Goal: Task Accomplishment & Management: Manage account settings

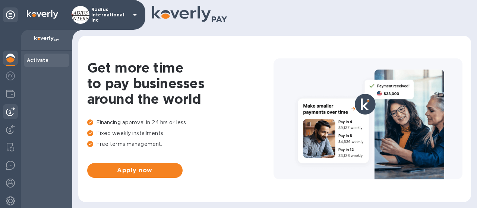
click at [11, 112] on img at bounding box center [10, 111] width 9 height 9
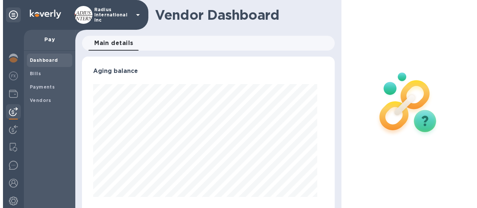
scroll to position [161, 246]
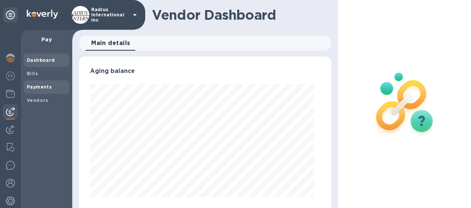
click at [48, 88] on b "Payments" at bounding box center [39, 87] width 25 height 6
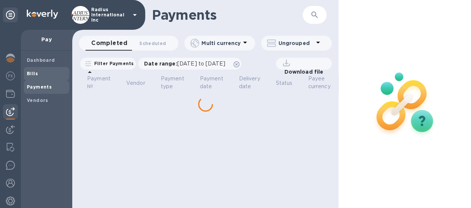
click at [48, 76] on span "Bills" at bounding box center [46, 73] width 39 height 7
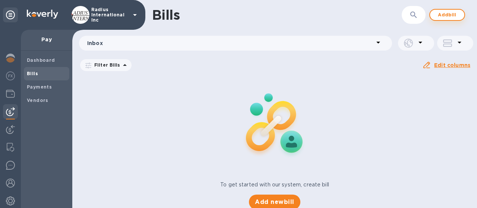
click at [446, 17] on span "Add bill" at bounding box center [447, 14] width 22 height 9
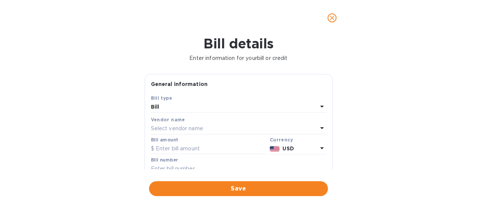
click at [179, 130] on p "Select vendor name" at bounding box center [177, 129] width 52 height 8
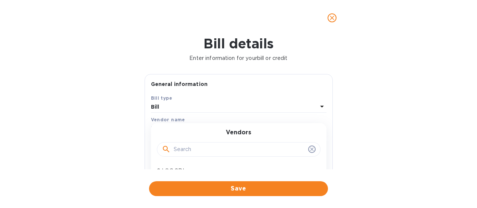
click at [203, 148] on input "text" at bounding box center [240, 149] width 132 height 11
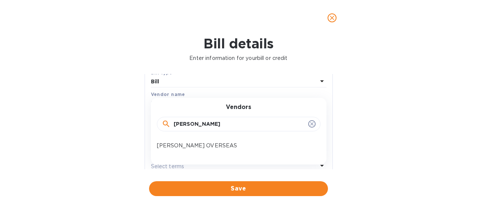
scroll to position [37, 0]
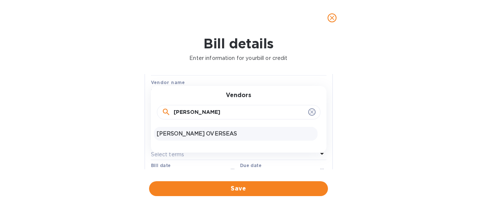
type input "[PERSON_NAME]"
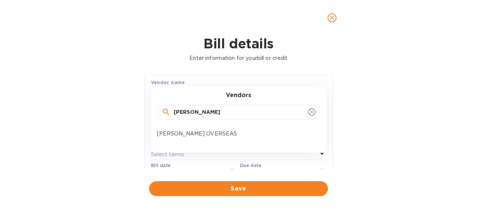
drag, startPoint x: 178, startPoint y: 135, endPoint x: 188, endPoint y: 132, distance: 9.6
click at [178, 135] on p "[PERSON_NAME] OVERSEAS" at bounding box center [236, 134] width 158 height 8
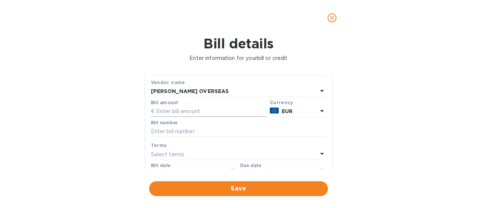
click at [197, 110] on input "text" at bounding box center [209, 111] width 116 height 11
type input "1,890.11"
type input "June SOA-[PERSON_NAME]"
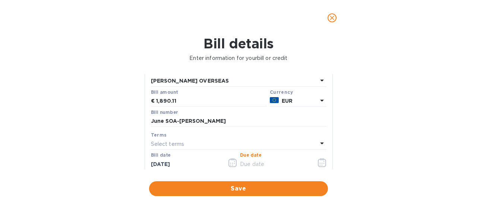
drag, startPoint x: 263, startPoint y: 167, endPoint x: 307, endPoint y: 163, distance: 44.5
click at [266, 166] on input "text" at bounding box center [275, 164] width 70 height 11
click at [318, 161] on icon "button" at bounding box center [322, 162] width 9 height 9
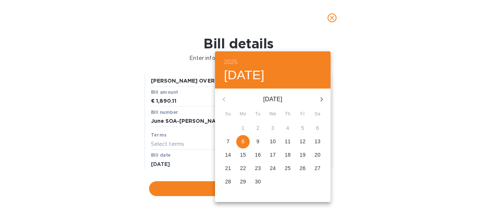
drag, startPoint x: 244, startPoint y: 142, endPoint x: 294, endPoint y: 135, distance: 50.5
click at [244, 142] on p "8" at bounding box center [242, 141] width 3 height 7
type input "[DATE]"
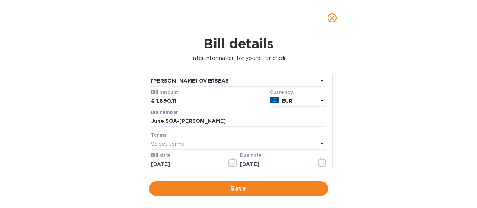
scroll to position [50, 0]
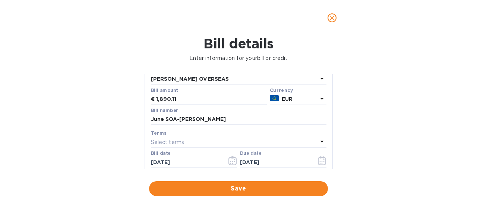
click at [392, 117] on div "2025 Mon, Sep [DATE] Mo Tu We Th Fr Sa 31 1 2 3 4 5 6 7 8 9 10 11 12 13 14 15 1…" at bounding box center [238, 104] width 477 height 208
click at [272, 189] on span "Save" at bounding box center [238, 188] width 167 height 9
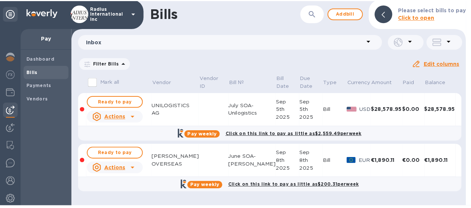
scroll to position [1, 0]
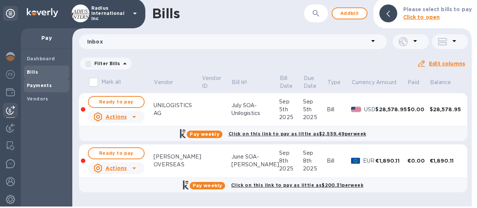
click at [47, 86] on b "Payments" at bounding box center [39, 86] width 25 height 6
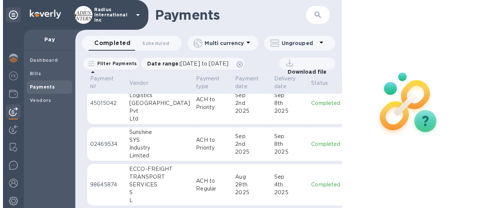
scroll to position [335, 0]
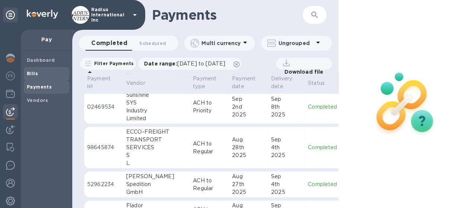
click at [47, 73] on span "Bills" at bounding box center [46, 73] width 39 height 7
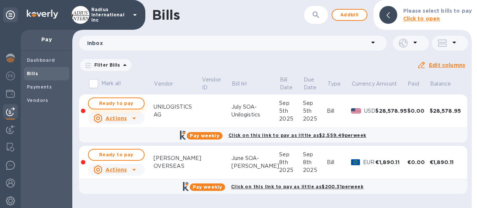
click at [117, 106] on span "Ready to pay" at bounding box center [116, 103] width 43 height 9
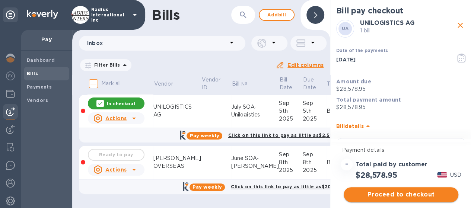
click at [413, 194] on span "Proceed to checkout" at bounding box center [401, 194] width 103 height 9
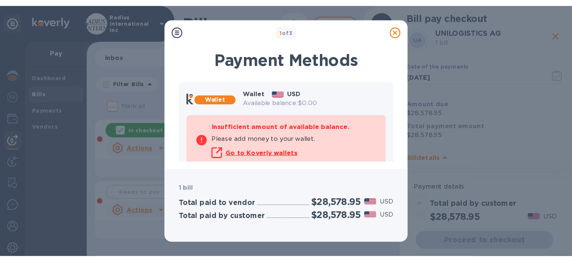
scroll to position [42, 0]
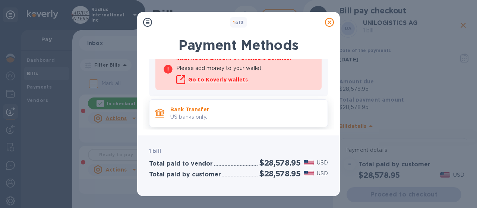
click at [243, 112] on p "Bank Transfer" at bounding box center [245, 109] width 151 height 7
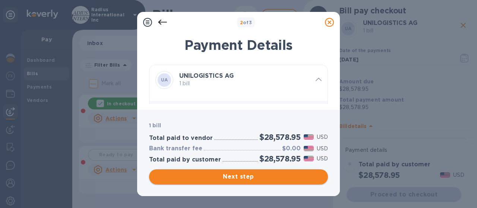
click at [280, 178] on span "Next step" at bounding box center [238, 177] width 167 height 9
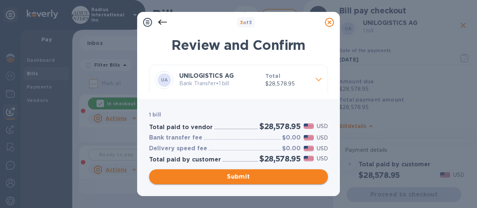
click at [279, 178] on span "Submit" at bounding box center [238, 177] width 167 height 9
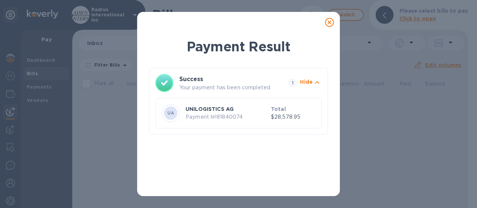
click at [329, 21] on icon at bounding box center [329, 22] width 9 height 9
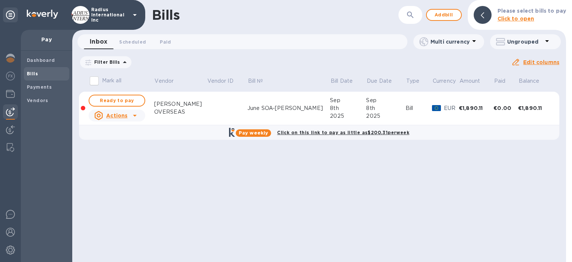
click at [123, 102] on span "Ready to pay" at bounding box center [116, 100] width 43 height 9
checkbox input "true"
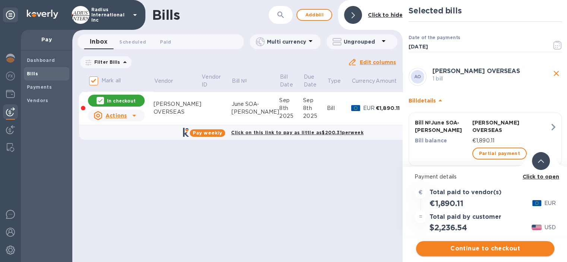
click at [477, 208] on span "Continue to checkout" at bounding box center [485, 248] width 126 height 9
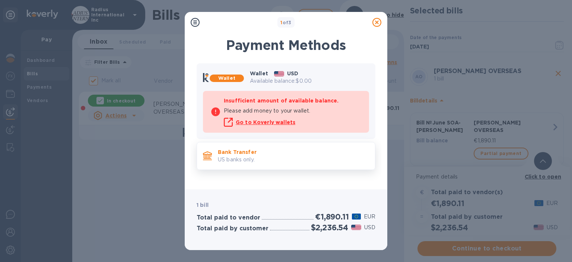
click at [291, 153] on p "Bank Transfer" at bounding box center [293, 151] width 151 height 7
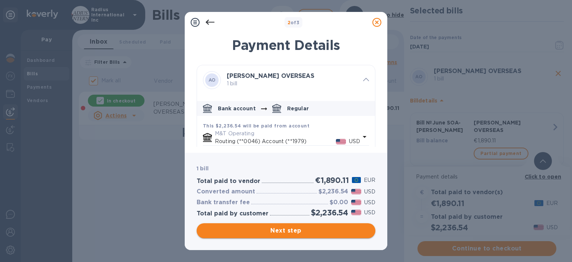
click at [315, 208] on span "Next step" at bounding box center [286, 230] width 167 height 9
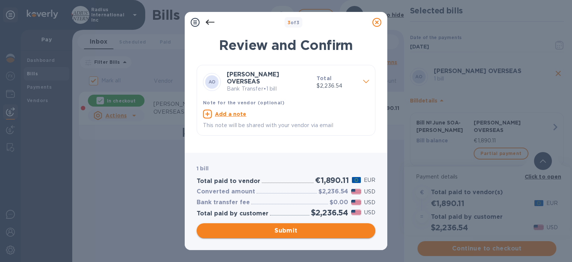
click at [267, 208] on span "Submit" at bounding box center [286, 230] width 167 height 9
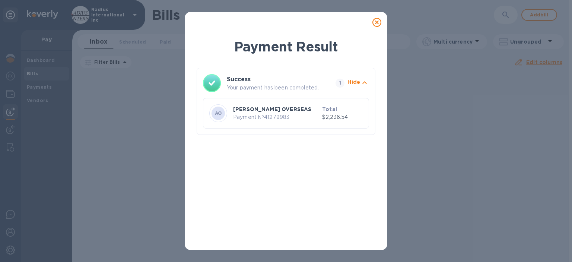
drag, startPoint x: 379, startPoint y: 22, endPoint x: 407, endPoint y: 3, distance: 33.7
click at [379, 21] on icon at bounding box center [377, 22] width 9 height 9
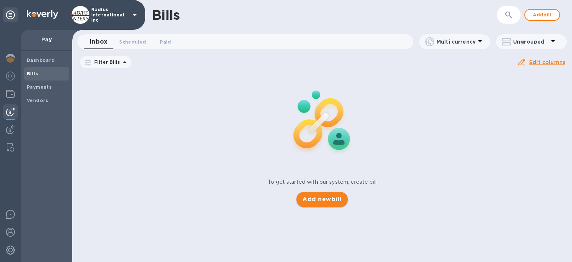
click at [322, 195] on span "Add new bill" at bounding box center [322, 199] width 39 height 9
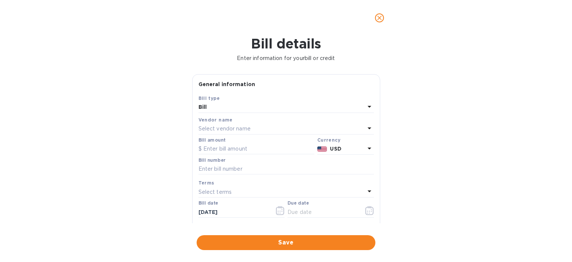
click at [285, 130] on div "Select vendor name" at bounding box center [282, 129] width 167 height 10
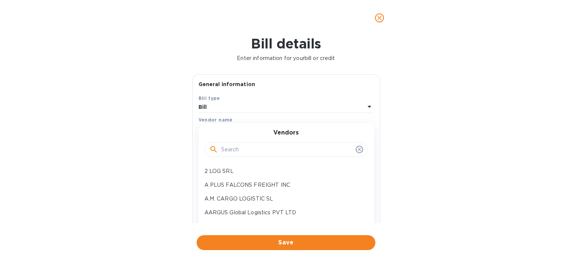
click at [288, 150] on input "text" at bounding box center [287, 149] width 132 height 11
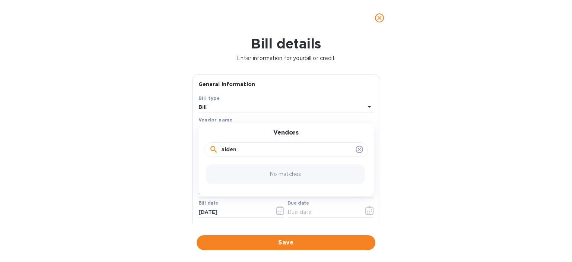
type input "alden"
click at [380, 18] on icon "close" at bounding box center [379, 17] width 7 height 7
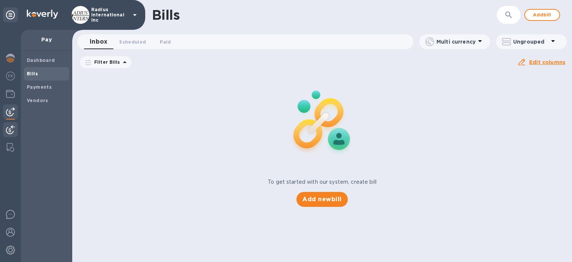
drag, startPoint x: 6, startPoint y: 128, endPoint x: 34, endPoint y: 124, distance: 27.8
click at [6, 128] on img at bounding box center [10, 129] width 9 height 9
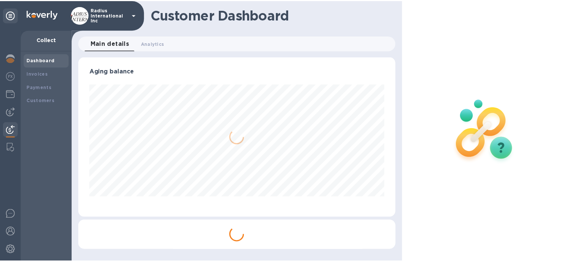
scroll to position [372431, 372275]
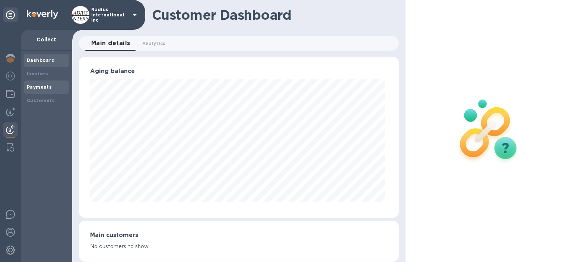
click at [51, 89] on div "Payments" at bounding box center [46, 86] width 39 height 7
